Goal: Task Accomplishment & Management: Manage account settings

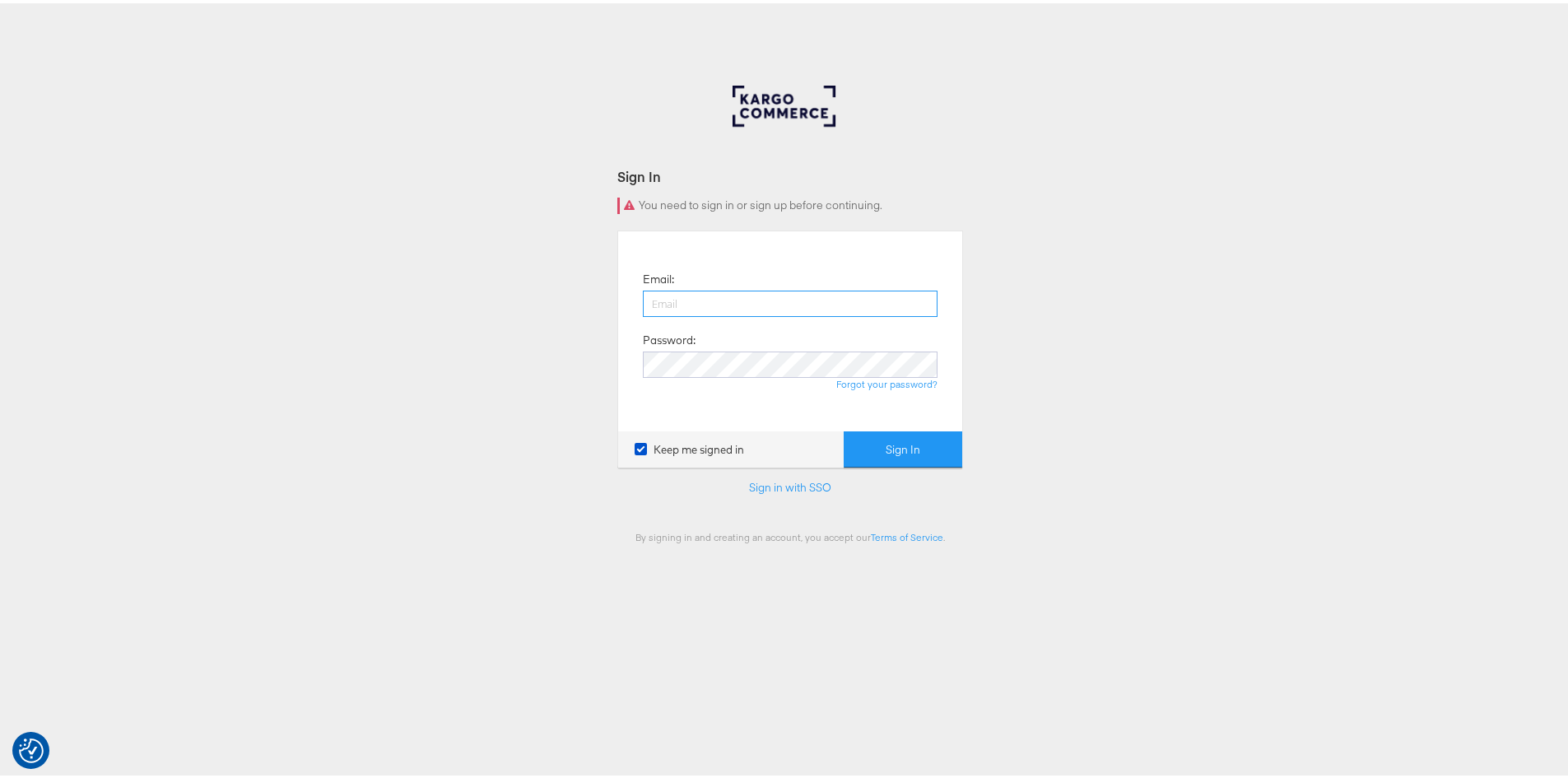
click at [757, 303] on input "email" at bounding box center [790, 300] width 295 height 27
type input "[EMAIL_ADDRESS][PERSON_NAME][DOMAIN_NAME]"
click at [698, 375] on div "Forgot your password?" at bounding box center [790, 380] width 295 height 13
click at [844, 427] on button "Sign In" at bounding box center [903, 445] width 119 height 37
click at [855, 384] on link "Forgot your password?" at bounding box center [887, 380] width 101 height 12
